Goal: Navigation & Orientation: Find specific page/section

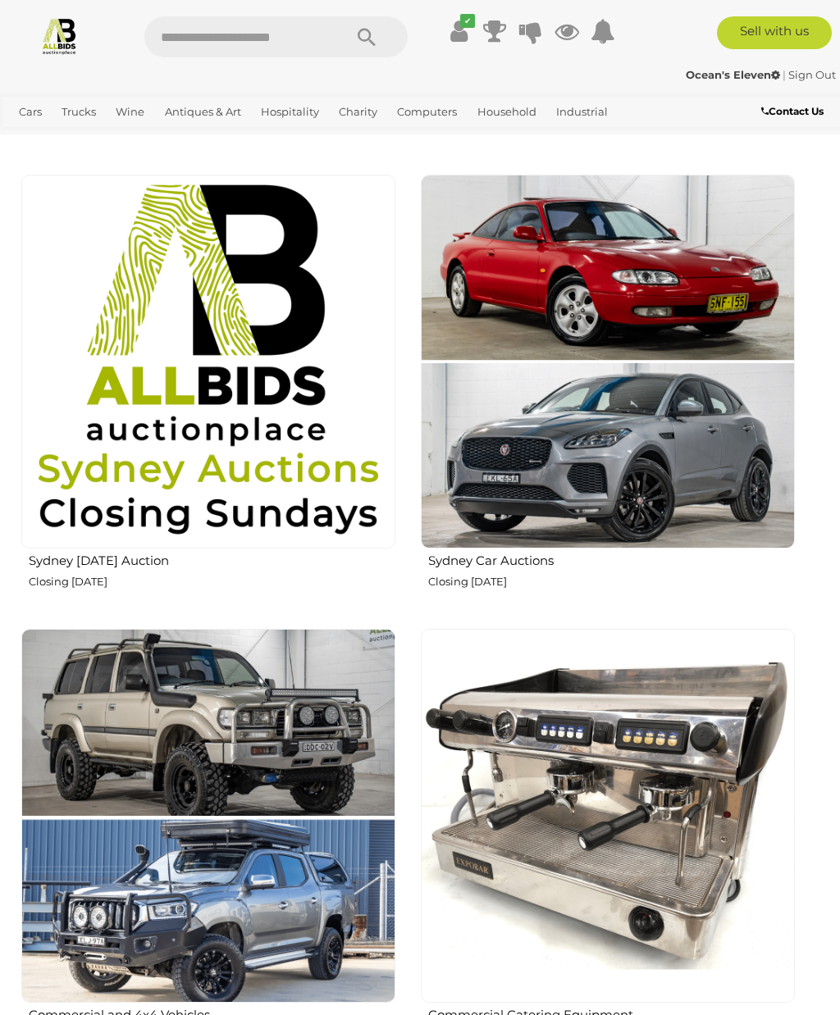
scroll to position [1245, 0]
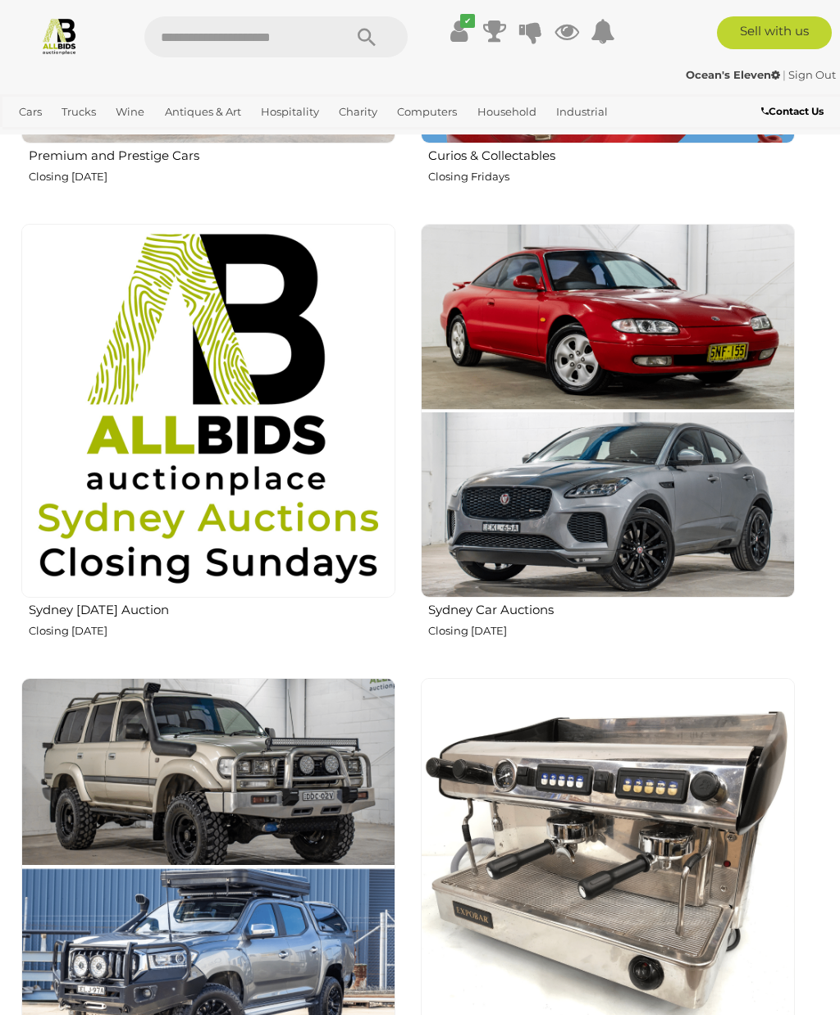
click at [0, 0] on link "Outdoors & Garden" at bounding box center [0, 0] width 0 height 0
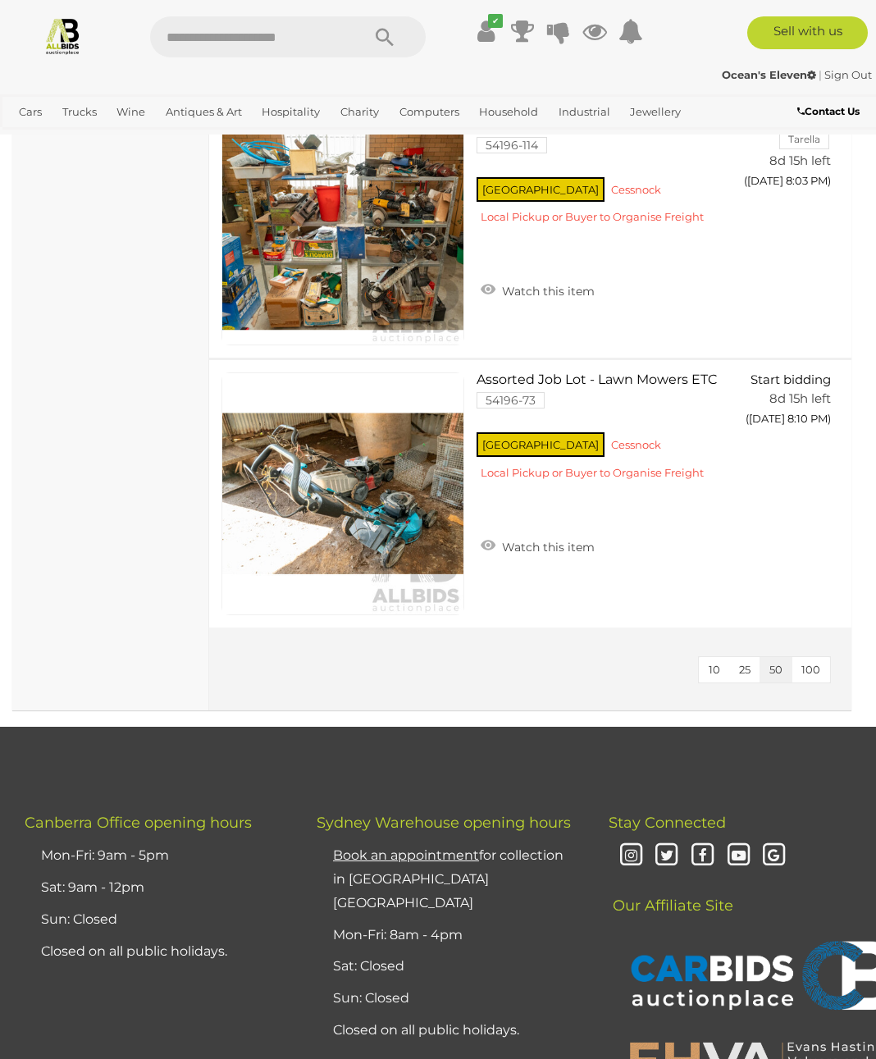
scroll to position [1947, 0]
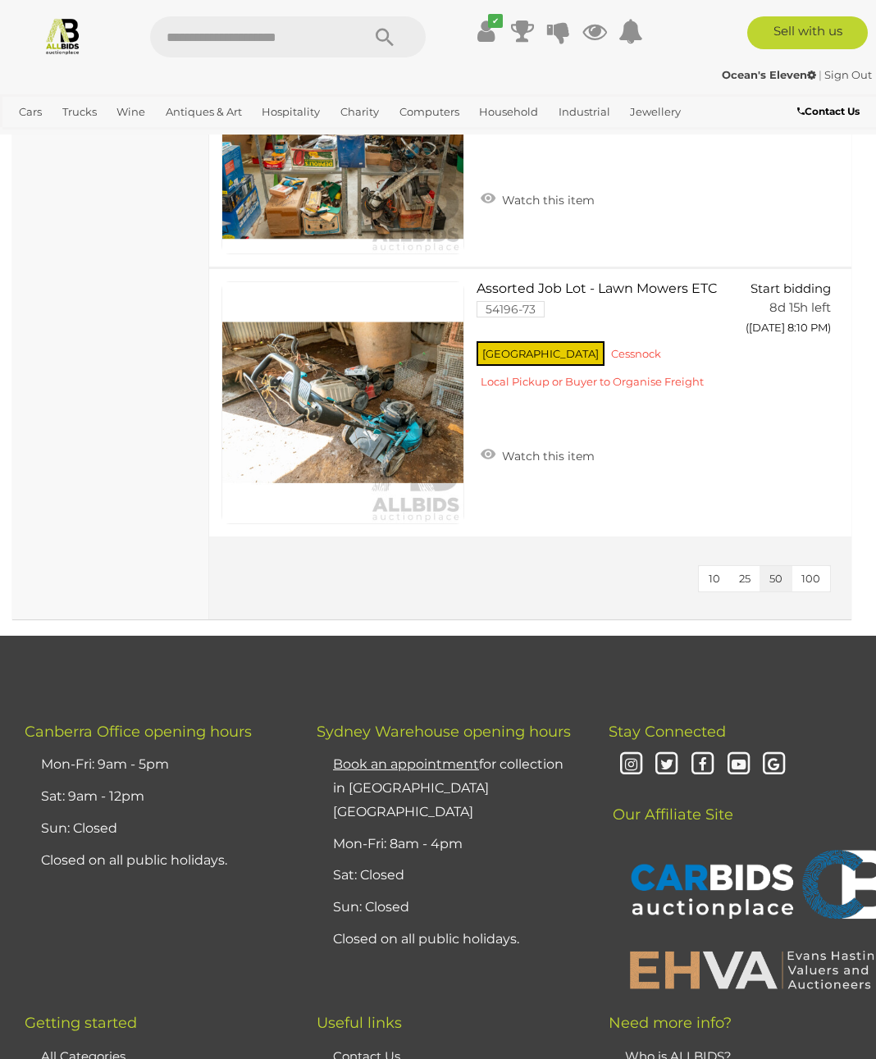
click at [0, 0] on link "Apple" at bounding box center [0, 0] width 0 height 0
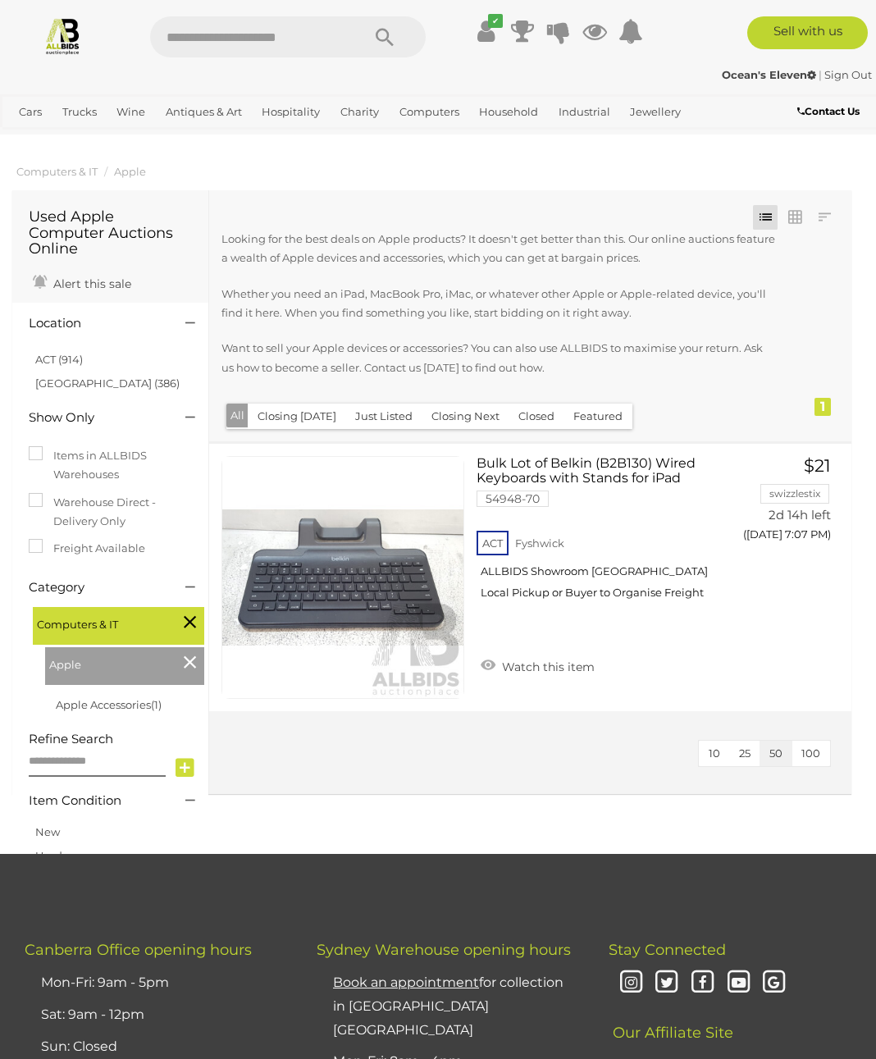
click at [0, 0] on link "Servers" at bounding box center [0, 0] width 0 height 0
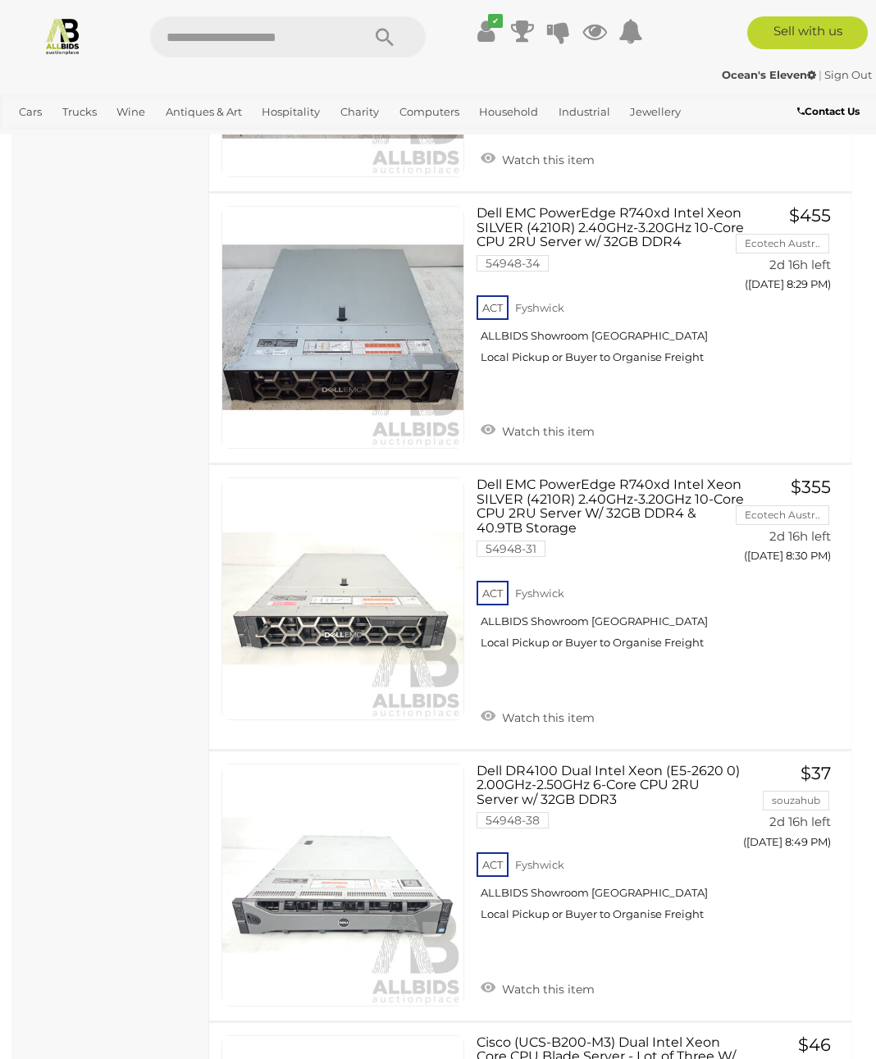
scroll to position [2705, 0]
